Goal: Information Seeking & Learning: Learn about a topic

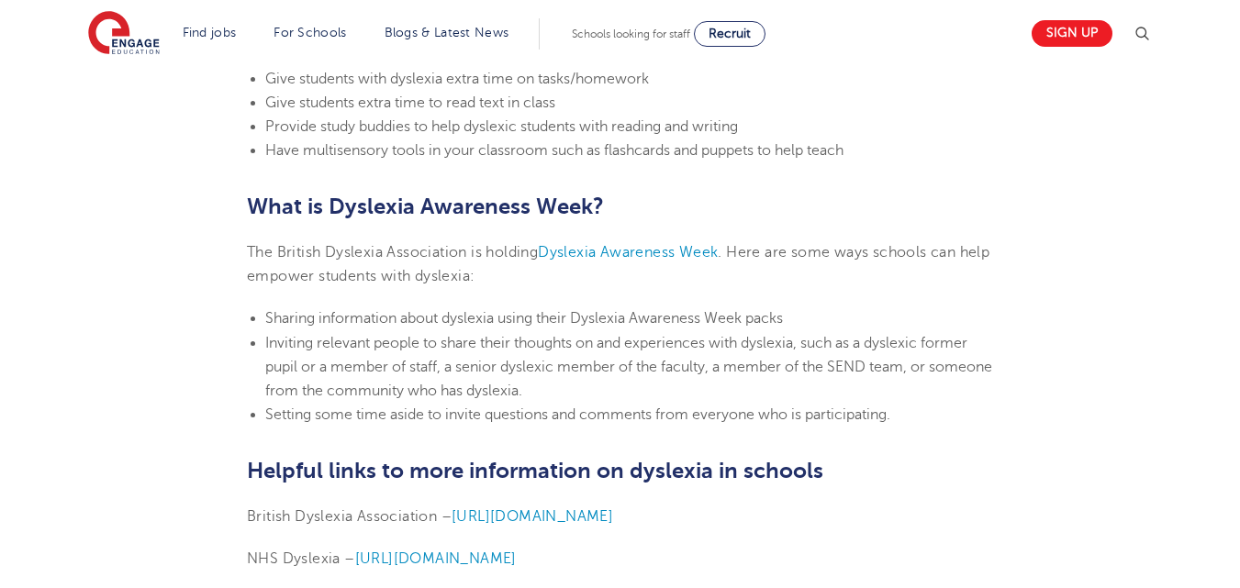
scroll to position [4297, 0]
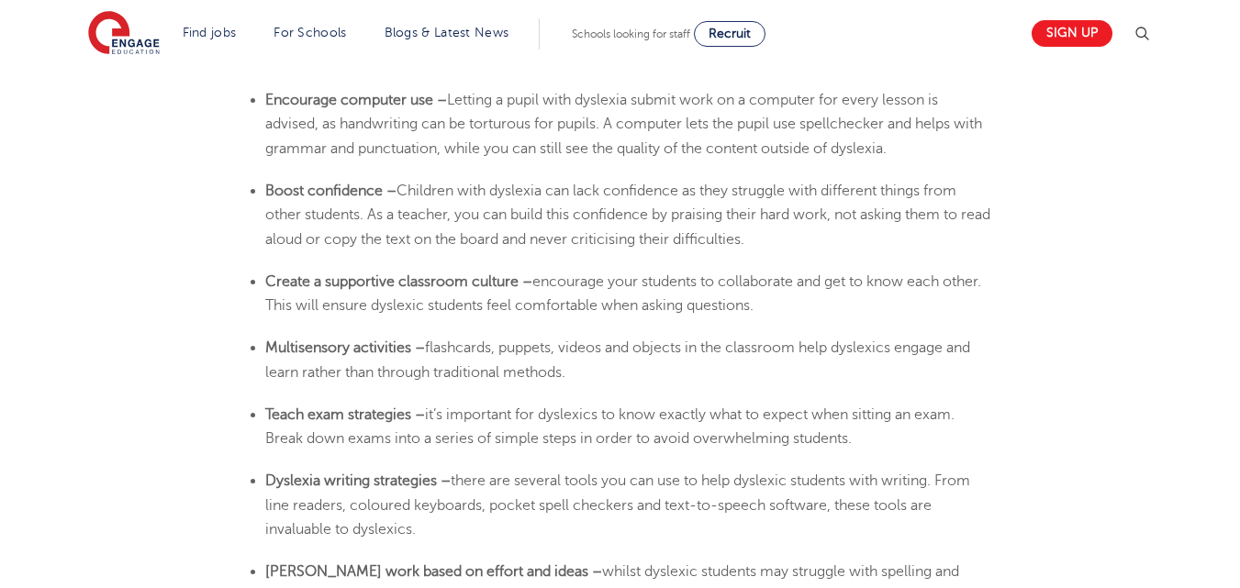
scroll to position [3315, 0]
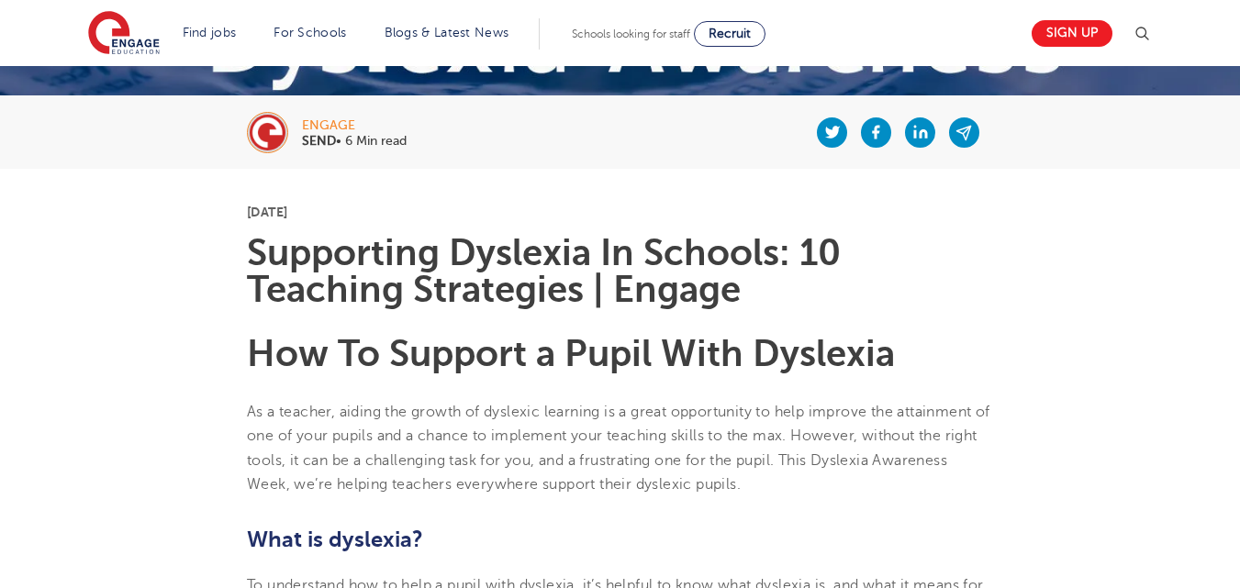
scroll to position [339, 0]
